Goal: Obtain resource: Download file/media

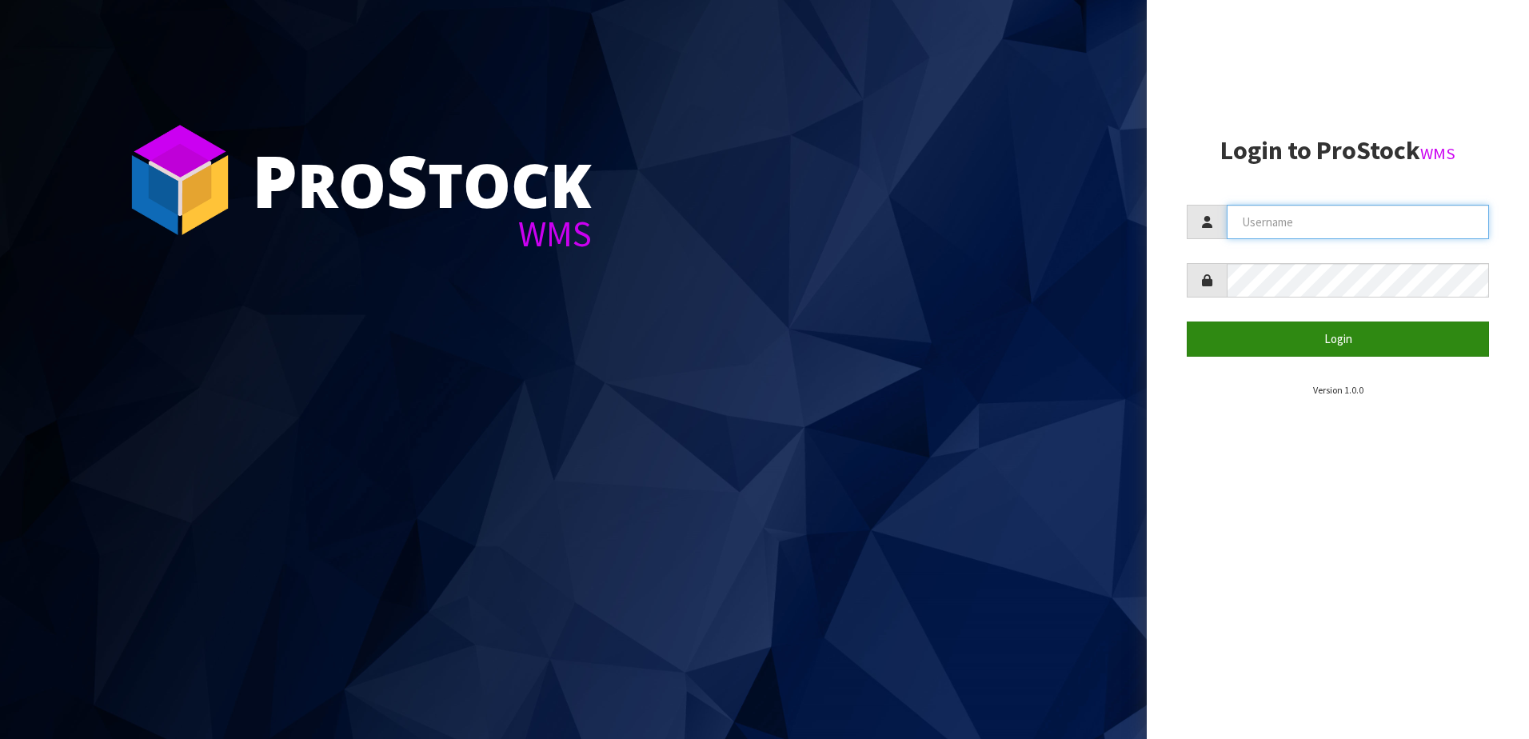
type input "NEROTAPWARE"
click at [1346, 355] on button "Login" at bounding box center [1337, 338] width 302 height 34
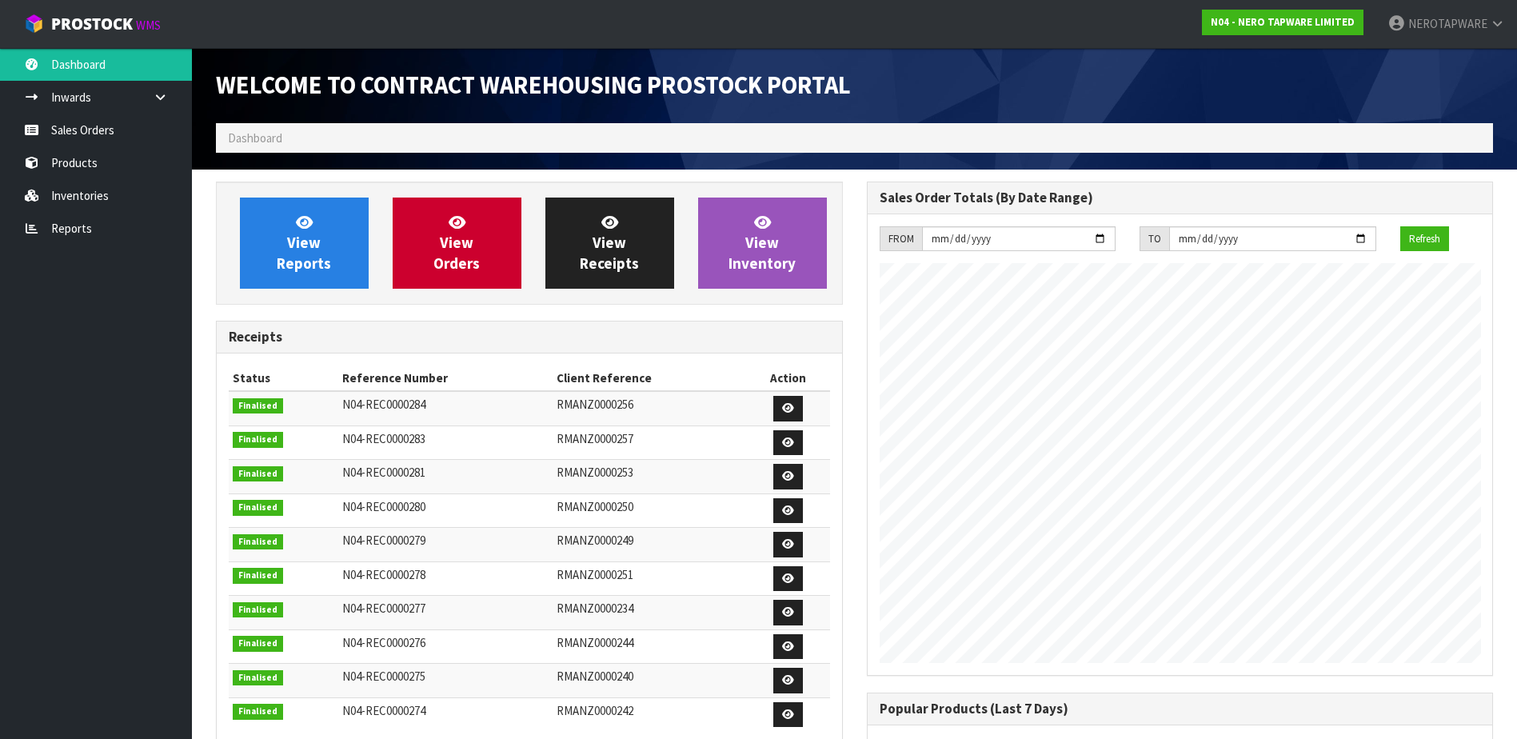
scroll to position [887, 650]
click at [87, 223] on link "Reports" at bounding box center [96, 228] width 192 height 33
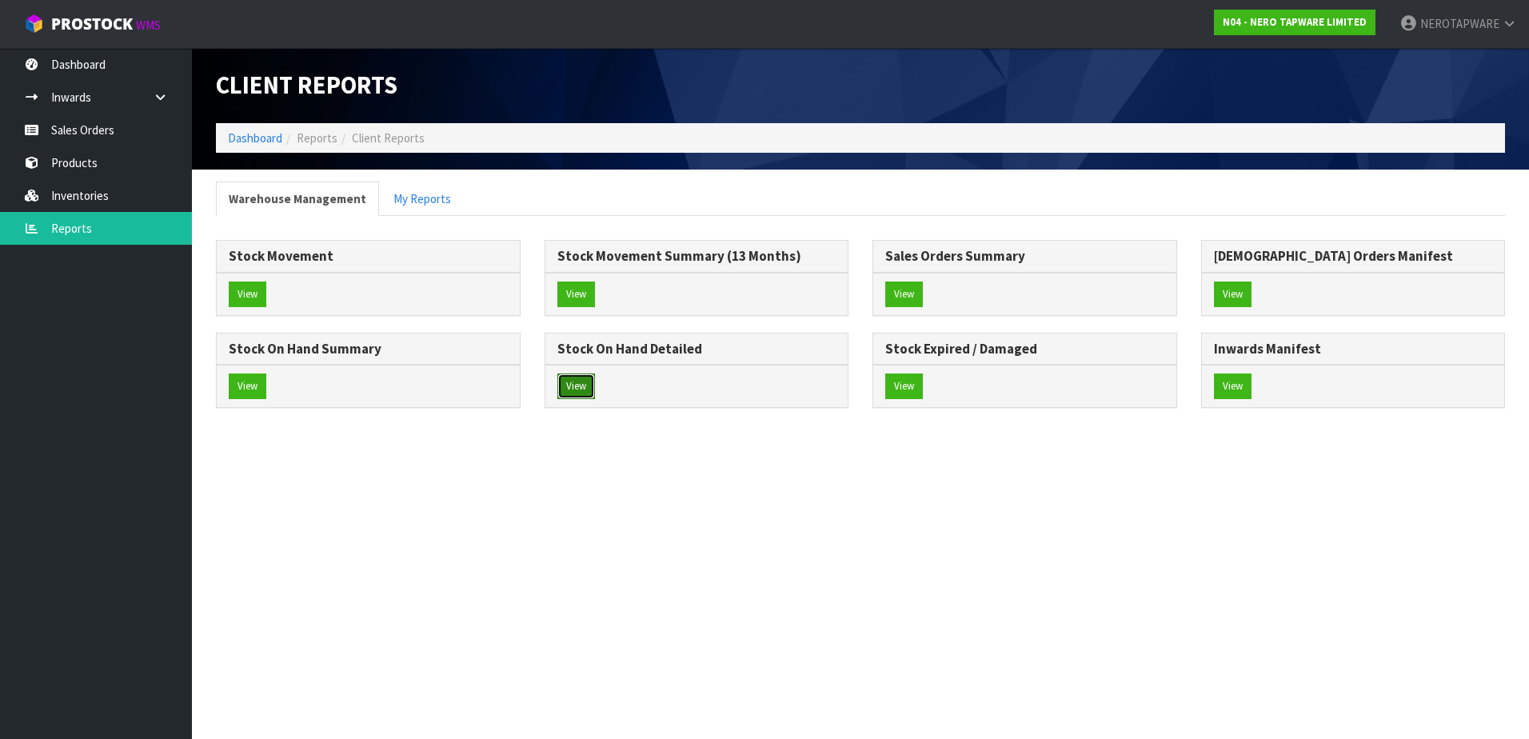
click at [580, 381] on button "View" at bounding box center [576, 386] width 38 height 26
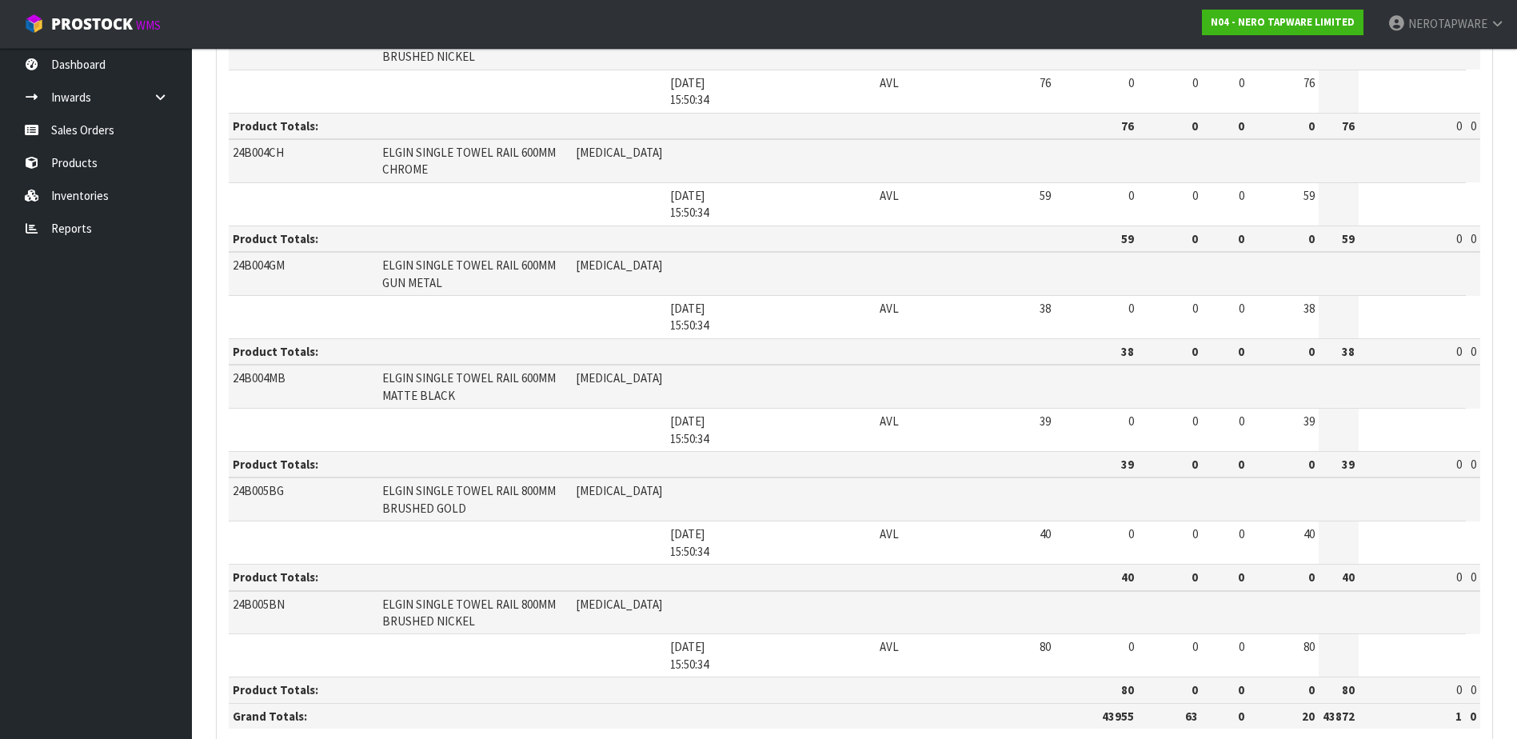
scroll to position [2414, 0]
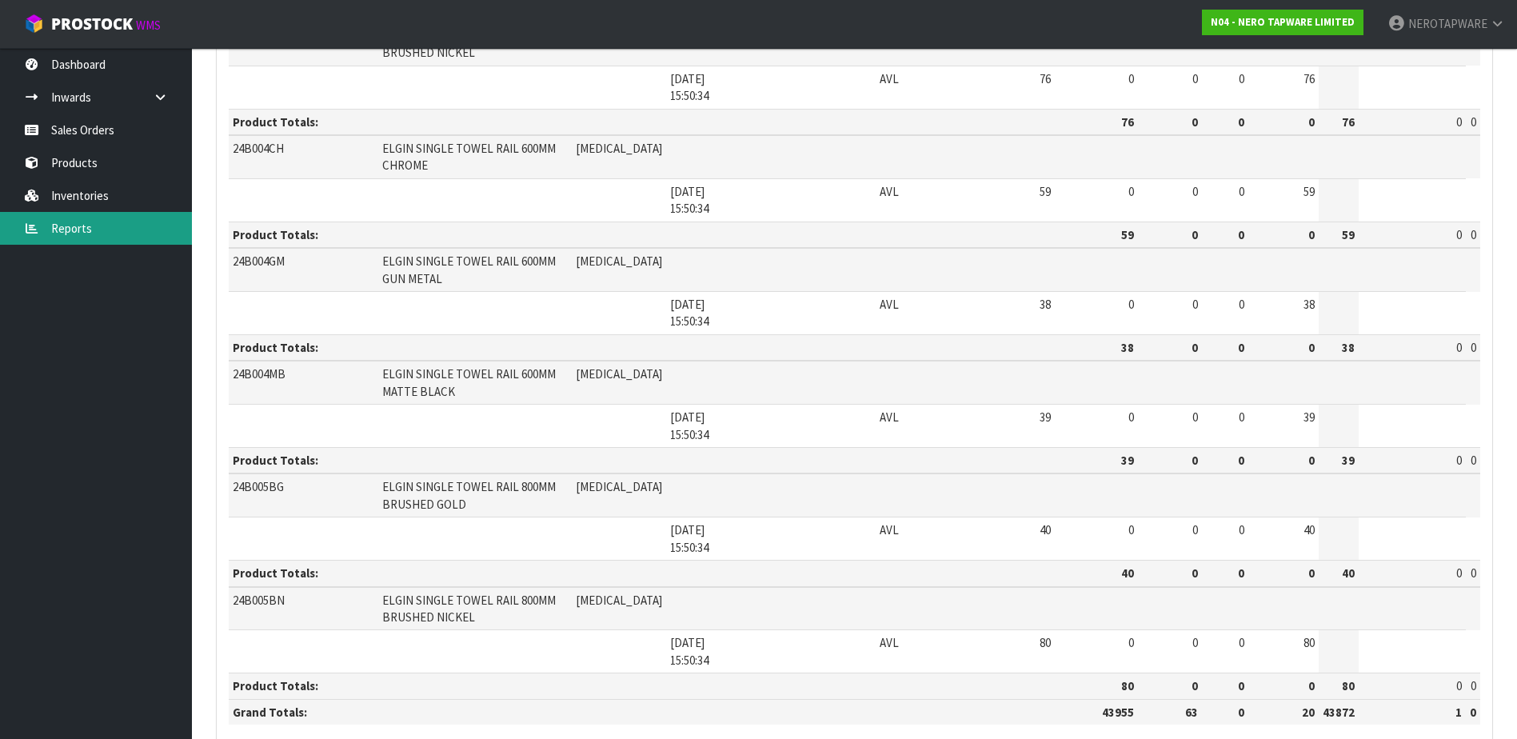
click at [71, 233] on link "Reports" at bounding box center [96, 228] width 192 height 33
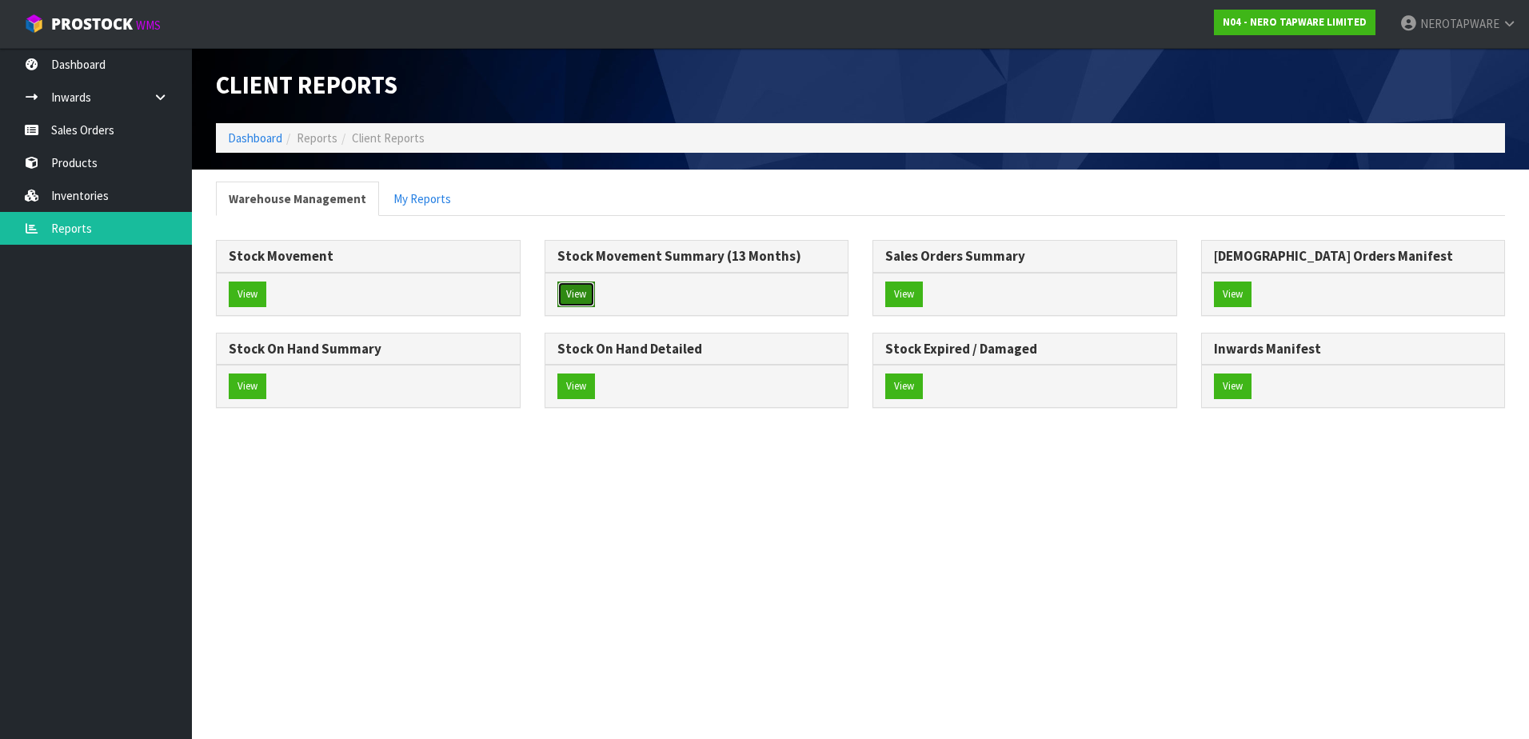
click at [577, 289] on button "View" at bounding box center [576, 294] width 38 height 26
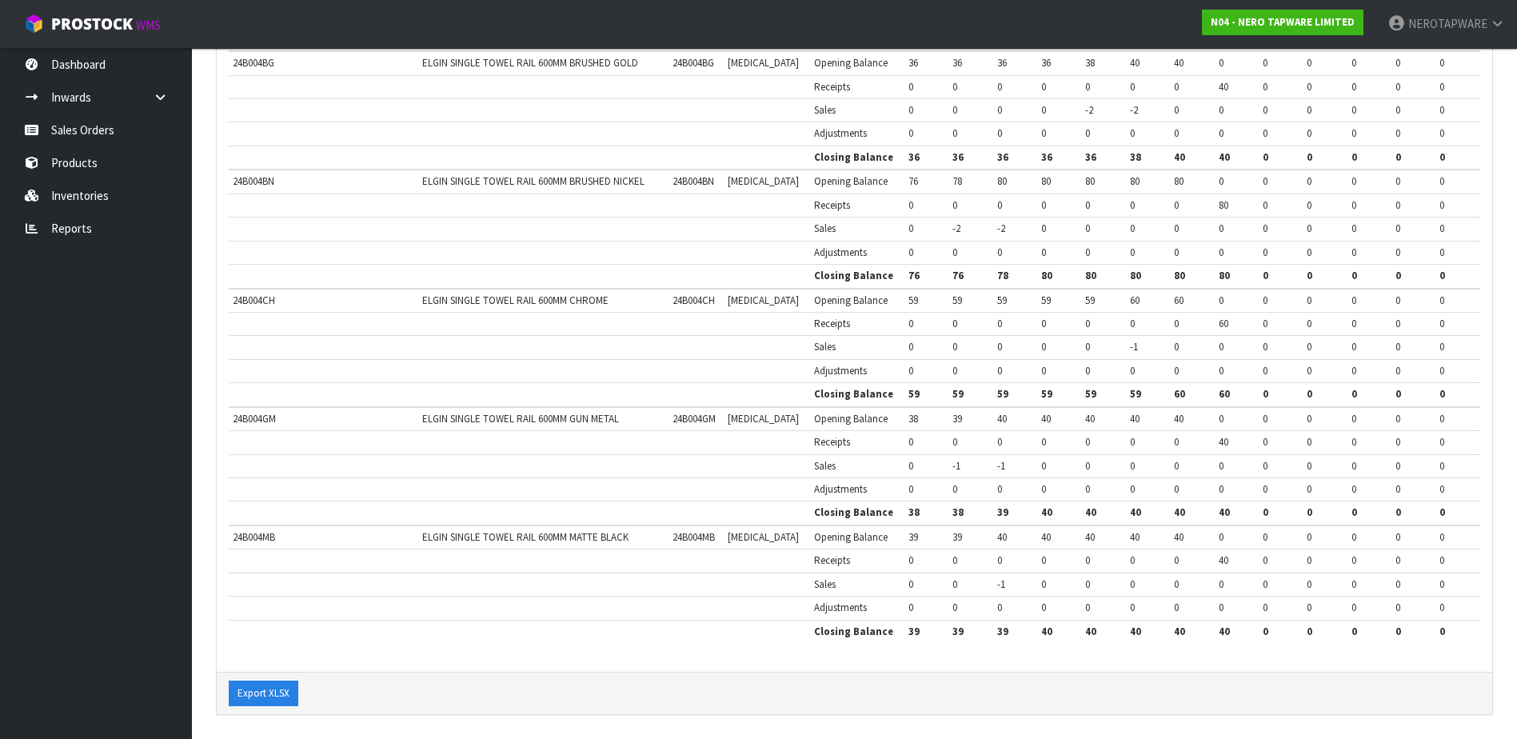
scroll to position [2660, 0]
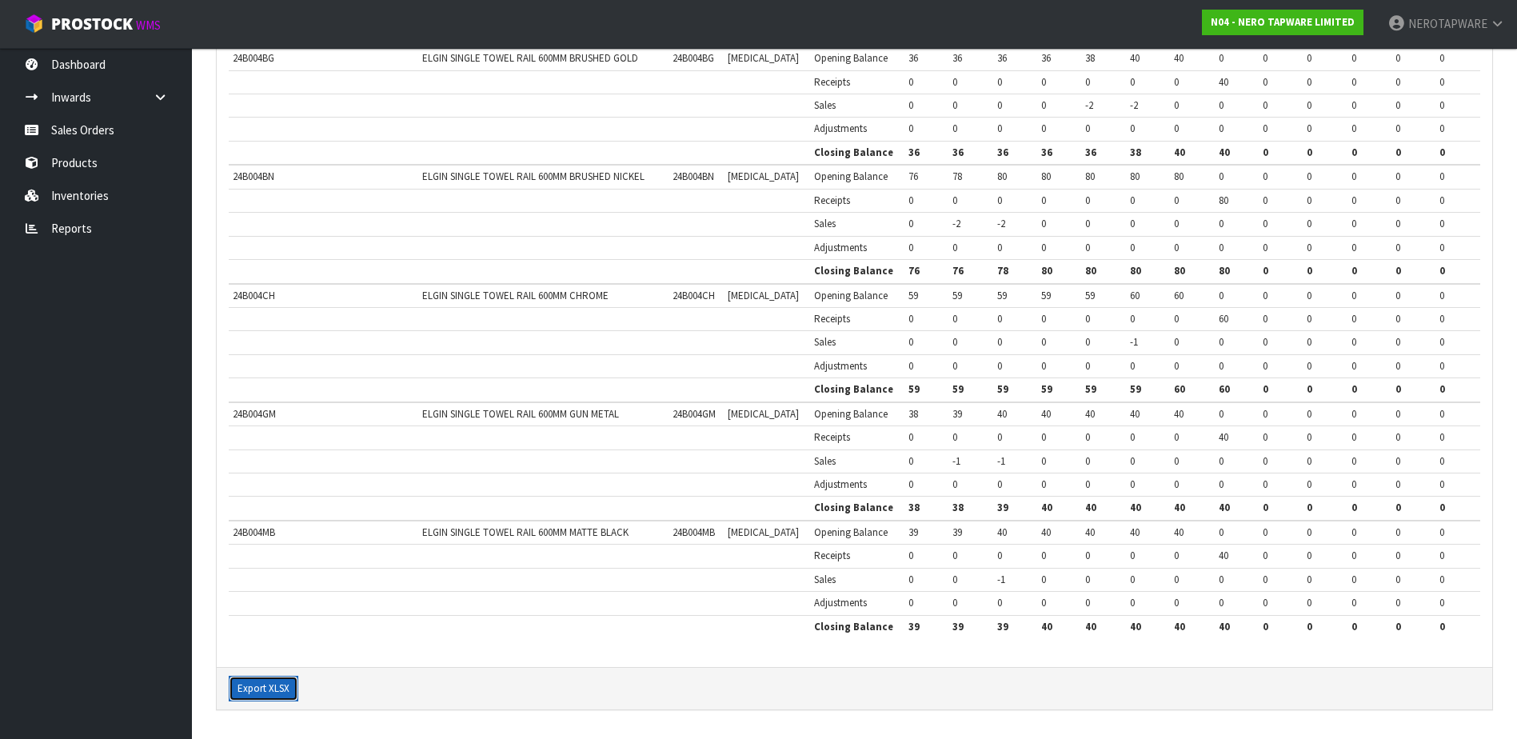
click at [257, 691] on button "Export XLSX" at bounding box center [264, 689] width 70 height 26
